Goal: Transaction & Acquisition: Subscribe to service/newsletter

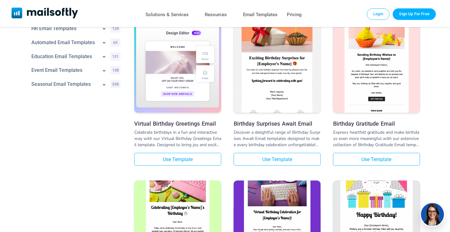
scroll to position [124, 0]
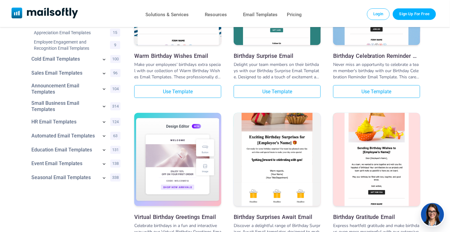
click at [289, 133] on img at bounding box center [277, 145] width 87 height 142
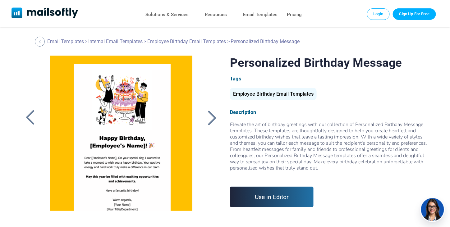
click at [277, 200] on link "Use in Editor" at bounding box center [272, 197] width 84 height 20
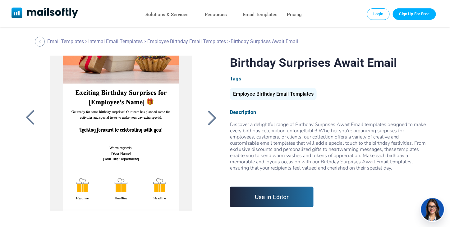
scroll to position [71, 0]
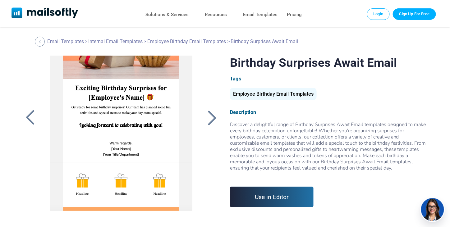
click at [286, 204] on link "Use in Editor" at bounding box center [272, 197] width 84 height 20
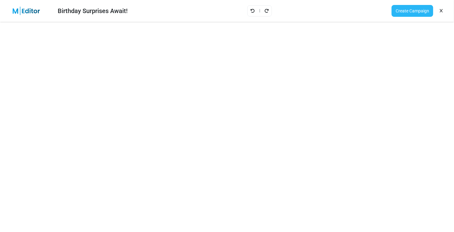
click at [411, 11] on link "Create Campaign" at bounding box center [413, 11] width 42 height 12
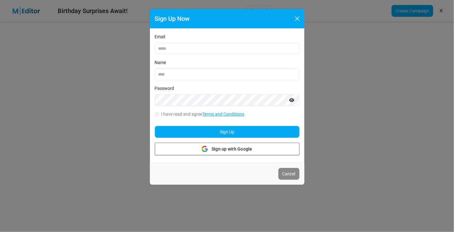
click at [214, 150] on span "Sign up with Google" at bounding box center [232, 149] width 41 height 7
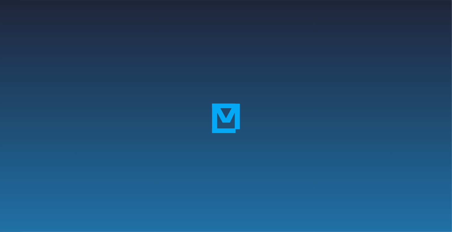
scroll to position [110, 0]
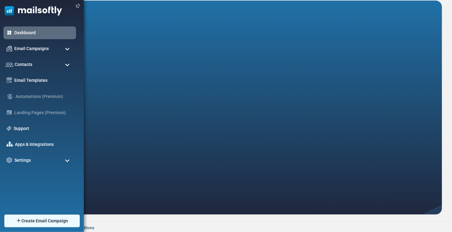
click at [67, 48] on span at bounding box center [67, 49] width 5 height 6
